Goal: Find specific page/section: Find specific page/section

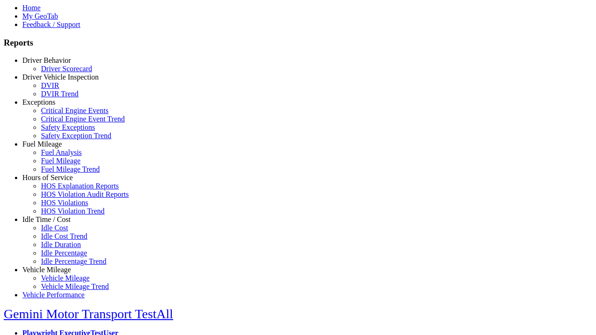
click at [54, 148] on link "Fuel Mileage" at bounding box center [42, 144] width 40 height 8
click at [60, 165] on link "Fuel Mileage" at bounding box center [61, 161] width 40 height 8
select select "**********"
type input "**********"
